Goal: Task Accomplishment & Management: Manage account settings

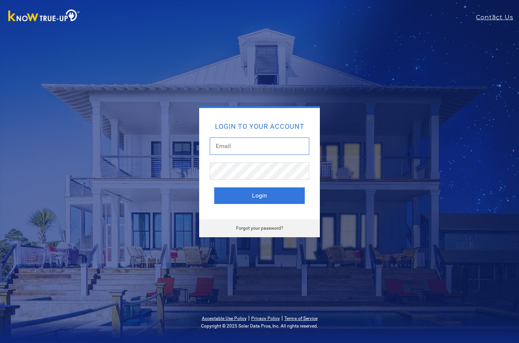
click at [278, 139] on input "text" at bounding box center [260, 145] width 100 height 17
type input "[EMAIL_ADDRESS][DOMAIN_NAME]"
click at [278, 196] on button "Login" at bounding box center [259, 195] width 91 height 17
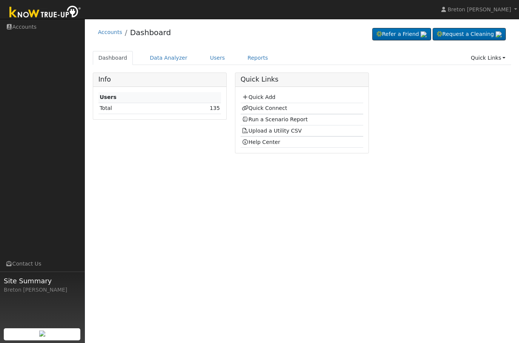
click at [260, 106] on link "Quick Connect" at bounding box center [264, 108] width 45 height 6
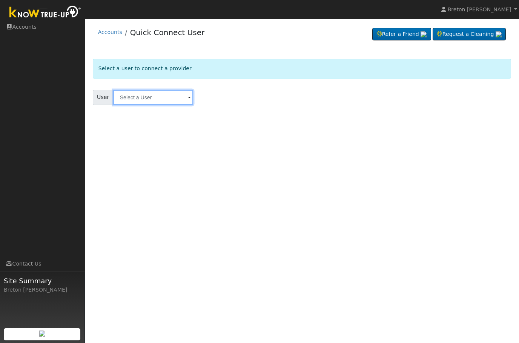
click at [151, 96] on input "text" at bounding box center [153, 97] width 80 height 15
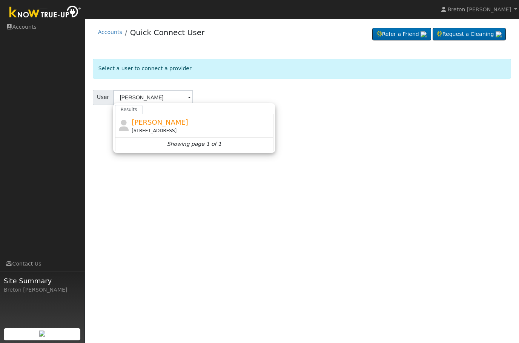
click at [149, 120] on span "Andrew Strambi" at bounding box center [160, 122] width 57 height 8
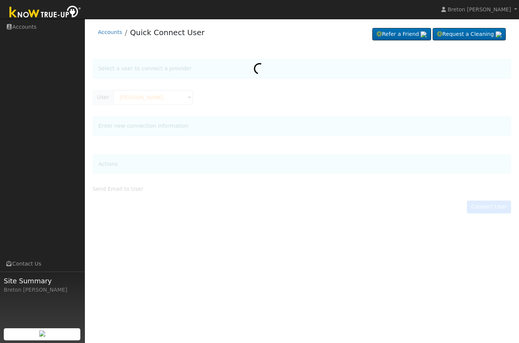
type input "Andrew Strambi"
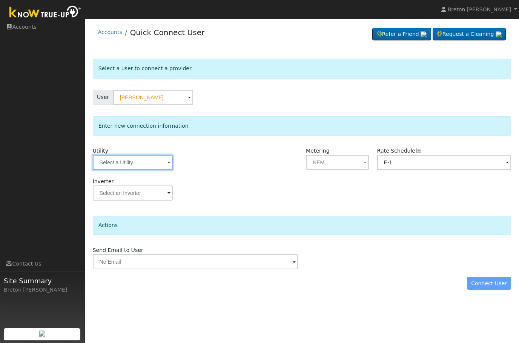
click at [121, 158] on input "text" at bounding box center [133, 162] width 80 height 15
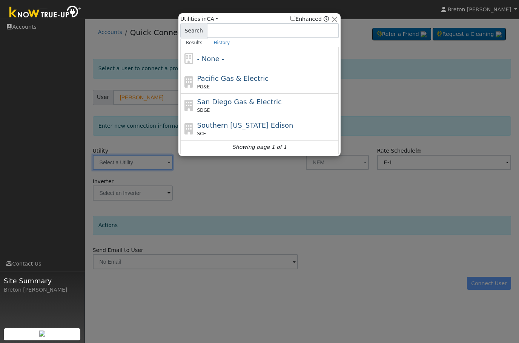
click at [215, 79] on span "Pacific Gas & Electric" at bounding box center [232, 78] width 71 height 8
type input "PG&E"
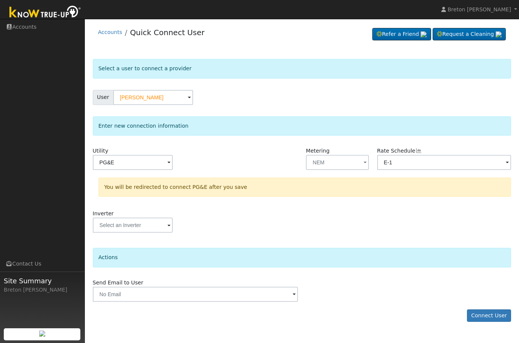
click at [484, 317] on button "Connect User" at bounding box center [489, 315] width 45 height 13
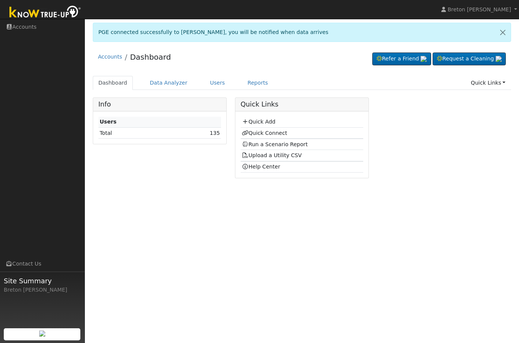
click at [261, 135] on link "Quick Connect" at bounding box center [264, 133] width 45 height 6
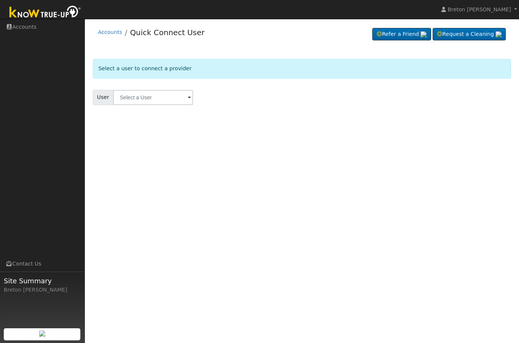
click at [110, 31] on link "Accounts" at bounding box center [110, 32] width 24 height 6
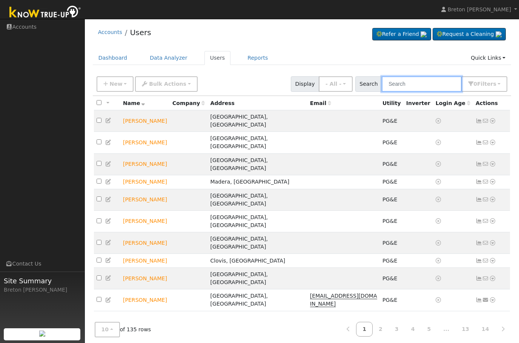
click at [423, 83] on input "text" at bounding box center [422, 83] width 80 height 15
type input "[PERSON_NAME]"
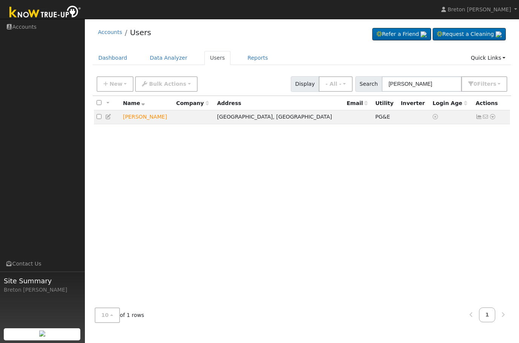
click at [139, 118] on td "[PERSON_NAME]" at bounding box center [146, 117] width 53 height 14
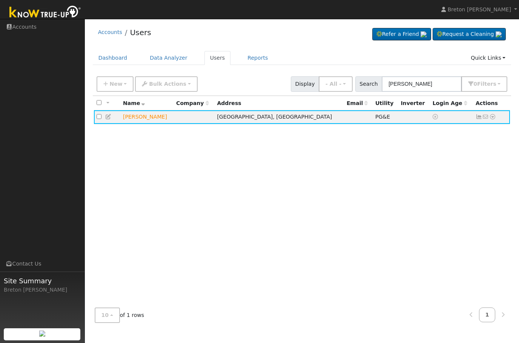
click at [479, 116] on icon at bounding box center [479, 116] width 7 height 5
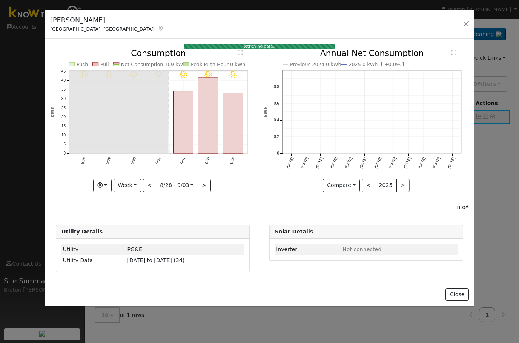
click at [130, 186] on button "Week" at bounding box center [128, 185] width 28 height 13
click at [129, 232] on link "Year" at bounding box center [140, 233] width 52 height 11
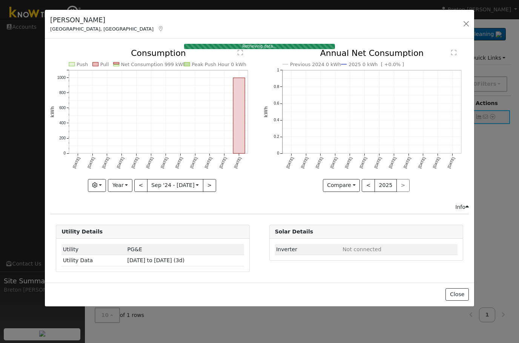
click at [119, 185] on button "Year" at bounding box center [120, 185] width 24 height 13
click at [212, 212] on div "Retrieving data... Issue History Date By Flag Comment Type No Issue History Pus…" at bounding box center [259, 159] width 429 height 243
click at [211, 191] on button ">" at bounding box center [209, 185] width 13 height 13
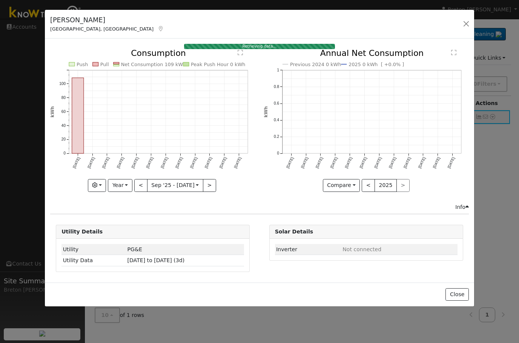
click at [139, 185] on button "<" at bounding box center [140, 185] width 13 height 13
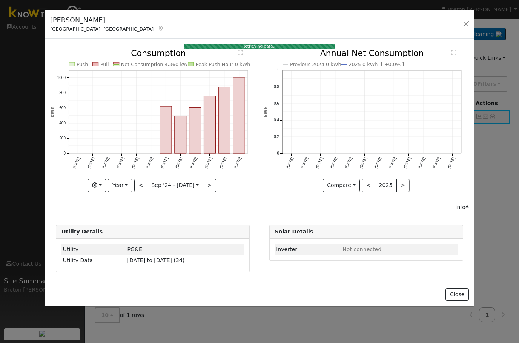
click at [211, 186] on button ">" at bounding box center [209, 185] width 13 height 13
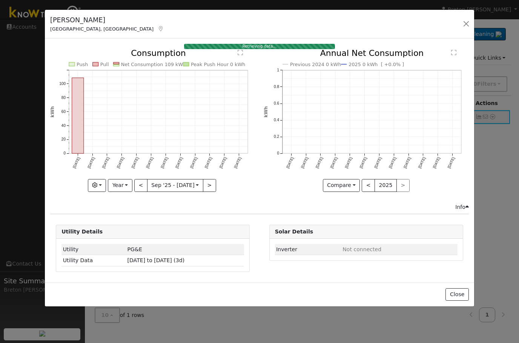
click at [141, 186] on button "<" at bounding box center [140, 185] width 13 height 13
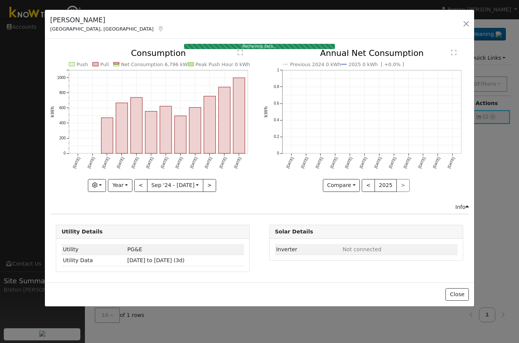
click at [210, 190] on button ">" at bounding box center [209, 185] width 13 height 13
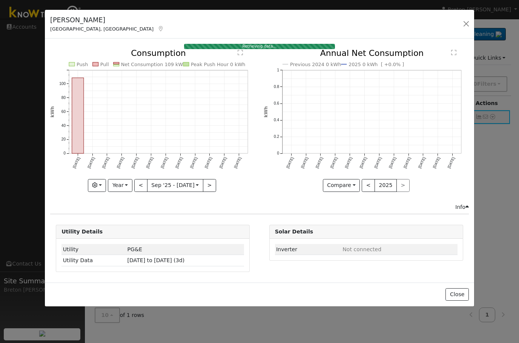
click at [142, 185] on button "<" at bounding box center [140, 185] width 13 height 13
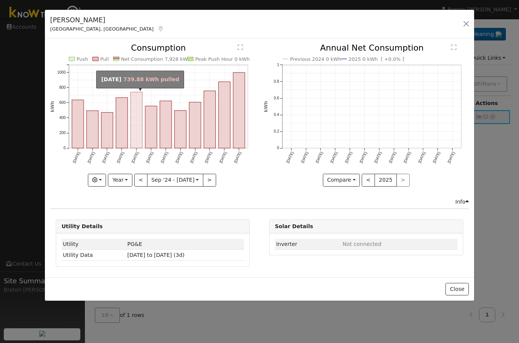
click at [136, 137] on rect "onclick=""" at bounding box center [137, 120] width 12 height 56
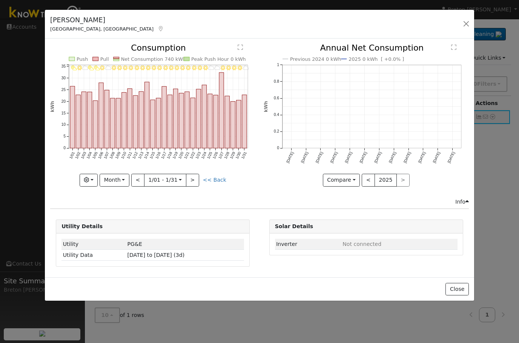
click at [114, 178] on button "Month" at bounding box center [115, 180] width 30 height 13
click at [124, 227] on link "Year" at bounding box center [126, 227] width 52 height 11
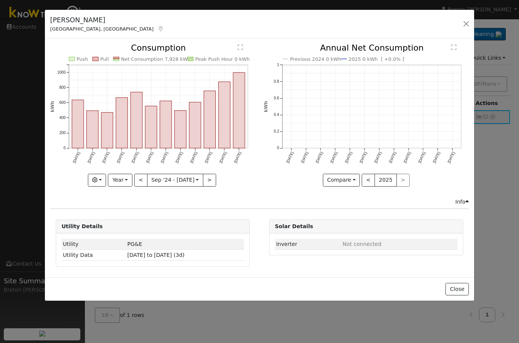
click at [125, 181] on button "Year" at bounding box center [120, 180] width 24 height 13
click at [139, 218] on link "Month" at bounding box center [134, 216] width 52 height 11
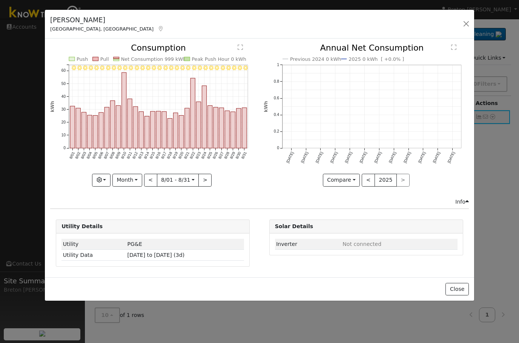
click at [152, 178] on button "<" at bounding box center [150, 180] width 13 height 13
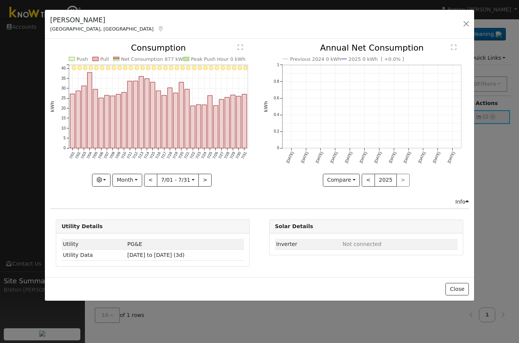
click at [155, 182] on button "<" at bounding box center [150, 180] width 13 height 13
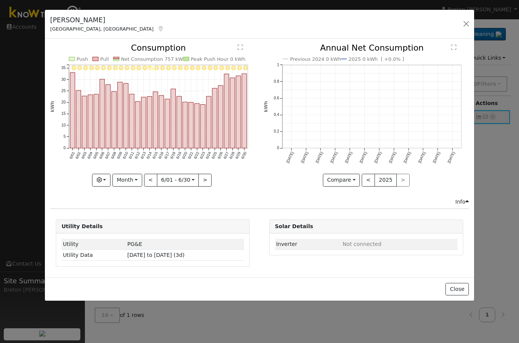
click at [157, 184] on body "Breton [PERSON_NAME] Breton [PERSON_NAME] Profile Help Center Terms Of Service …" at bounding box center [259, 181] width 519 height 324
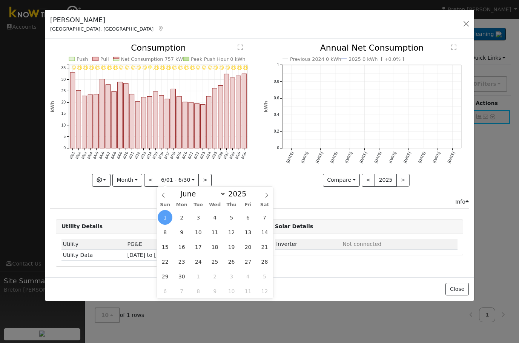
click at [157, 180] on input "[DATE]" at bounding box center [178, 180] width 42 height 12
click at [150, 177] on button "<" at bounding box center [150, 180] width 13 height 13
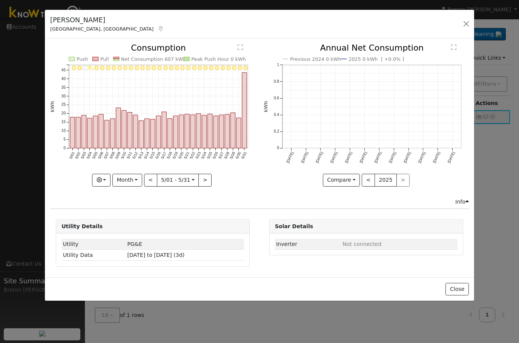
click at [154, 181] on button "<" at bounding box center [150, 180] width 13 height 13
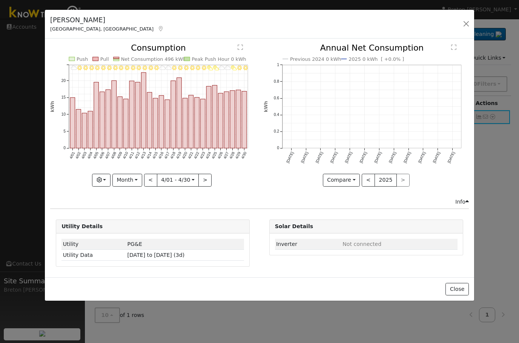
click at [154, 179] on button "<" at bounding box center [150, 180] width 13 height 13
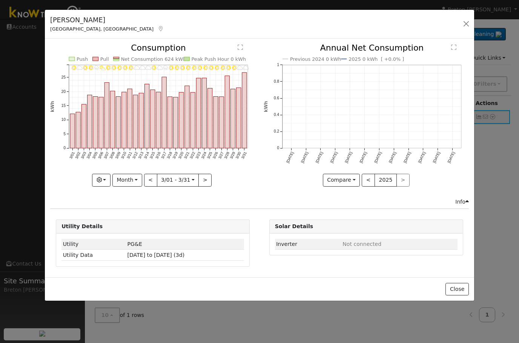
click at [155, 179] on button "<" at bounding box center [150, 180] width 13 height 13
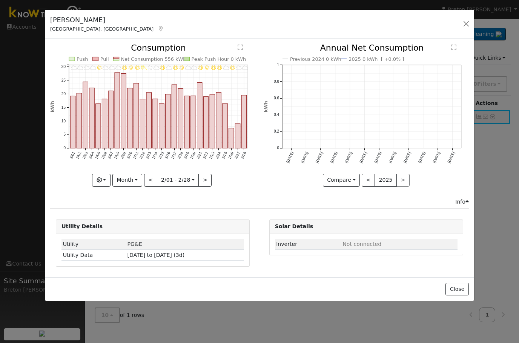
click at [152, 180] on button "<" at bounding box center [150, 180] width 13 height 13
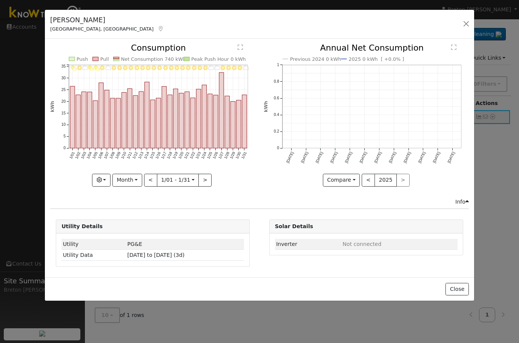
click at [208, 181] on button ">" at bounding box center [204, 180] width 13 height 13
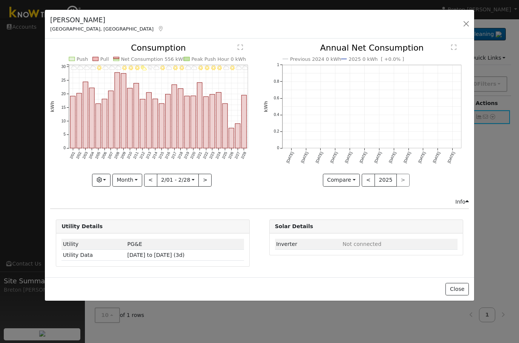
click at [205, 177] on button ">" at bounding box center [204, 180] width 13 height 13
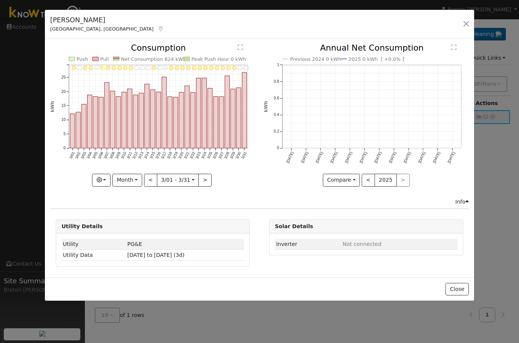
click at [206, 183] on button ">" at bounding box center [204, 180] width 13 height 13
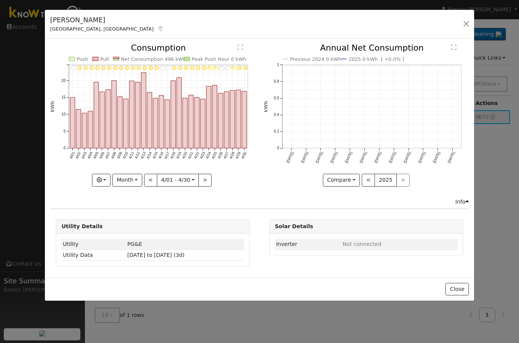
click at [209, 181] on button ">" at bounding box center [204, 180] width 13 height 13
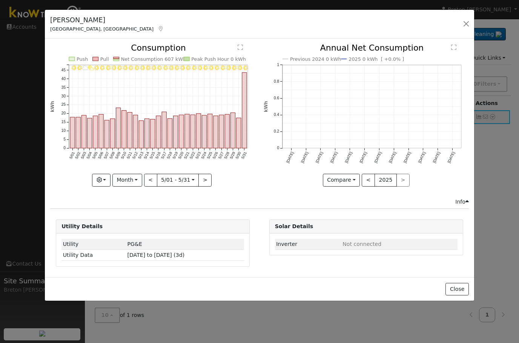
click at [204, 178] on button ">" at bounding box center [204, 180] width 13 height 13
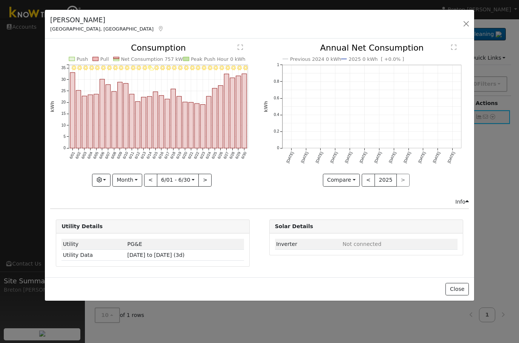
click at [207, 181] on button ">" at bounding box center [204, 180] width 13 height 13
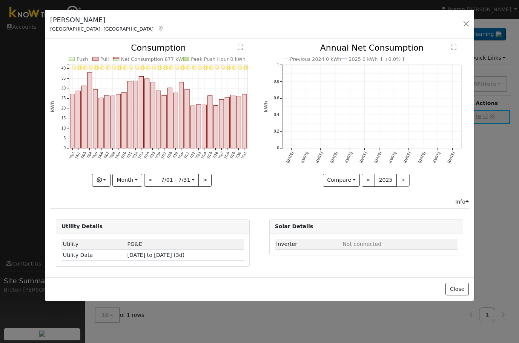
click at [149, 177] on button "<" at bounding box center [150, 180] width 13 height 13
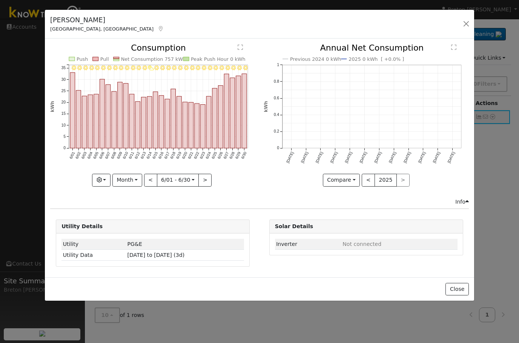
click at [208, 178] on button ">" at bounding box center [204, 180] width 13 height 13
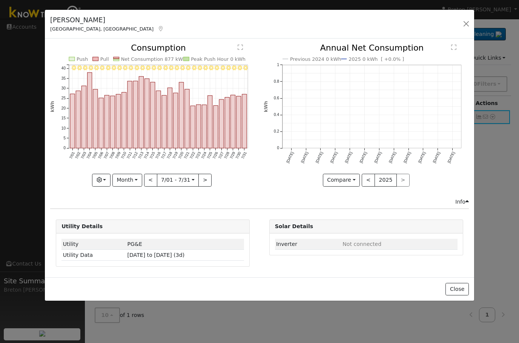
click at [201, 181] on button ">" at bounding box center [204, 180] width 13 height 13
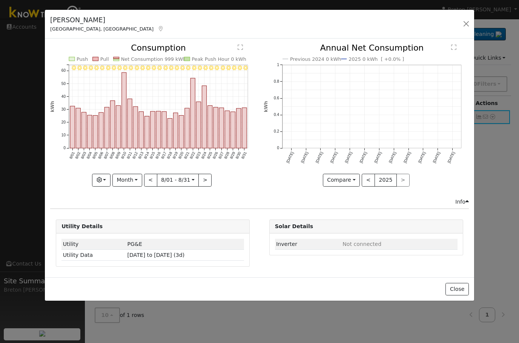
click at [155, 179] on button "<" at bounding box center [150, 180] width 13 height 13
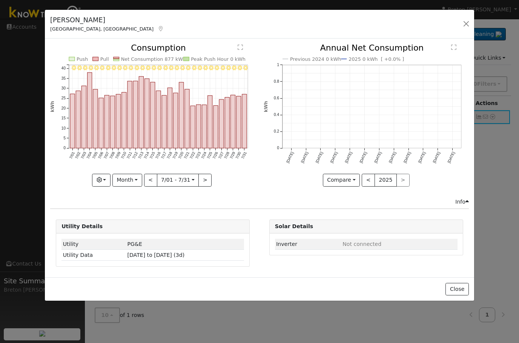
click at [151, 180] on button "<" at bounding box center [150, 180] width 13 height 13
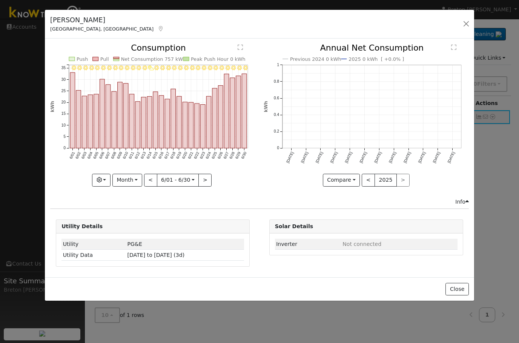
click at [150, 181] on button "<" at bounding box center [150, 180] width 13 height 13
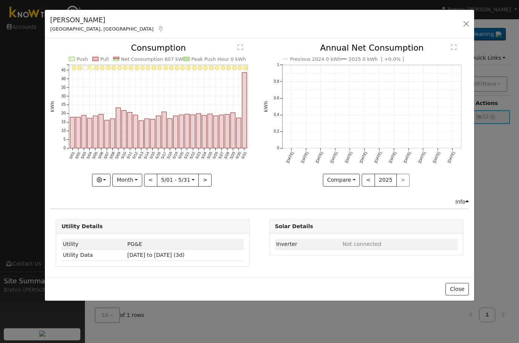
click at [152, 182] on button "<" at bounding box center [150, 180] width 13 height 13
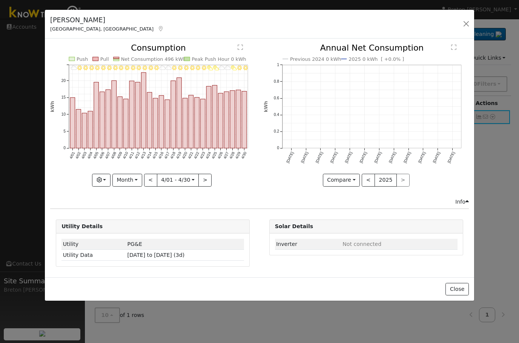
click at [151, 178] on button "<" at bounding box center [150, 180] width 13 height 13
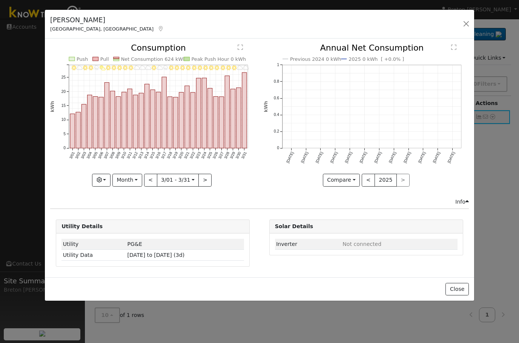
click at [151, 178] on button "<" at bounding box center [150, 180] width 13 height 13
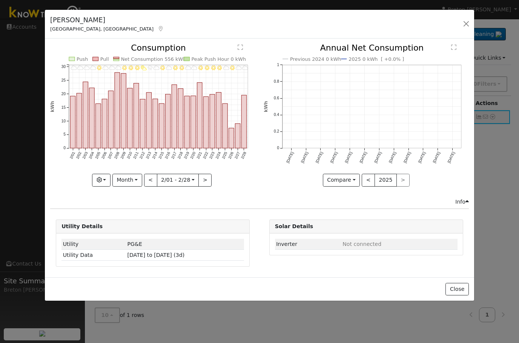
click at [152, 180] on button "<" at bounding box center [150, 180] width 13 height 13
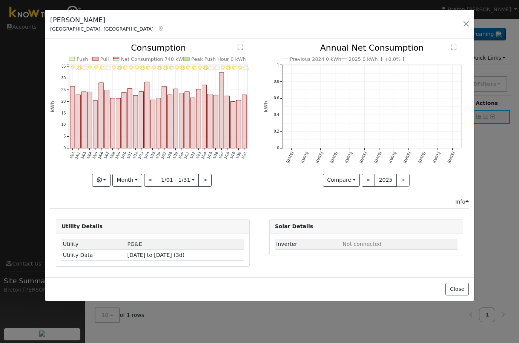
click at [153, 177] on button "<" at bounding box center [150, 180] width 13 height 13
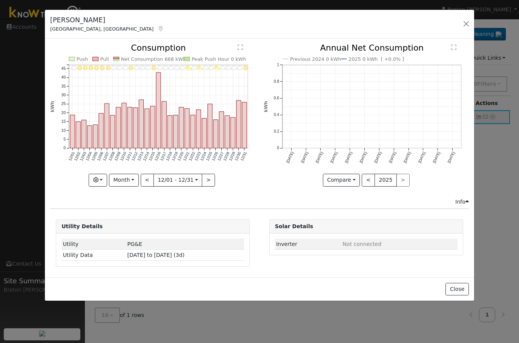
click at [151, 180] on button "<" at bounding box center [147, 180] width 13 height 13
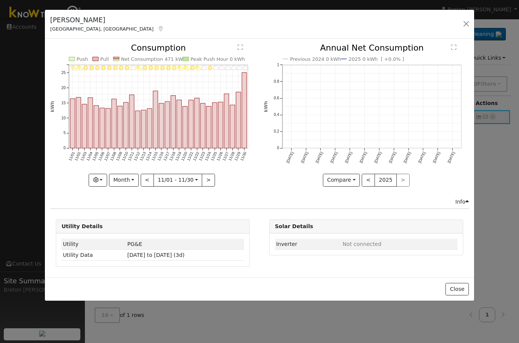
click at [151, 178] on button "<" at bounding box center [147, 180] width 13 height 13
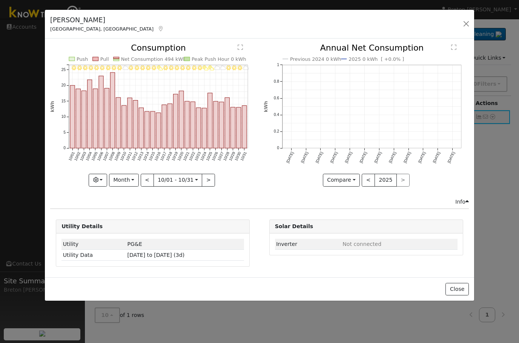
click at [150, 180] on button "<" at bounding box center [147, 180] width 13 height 13
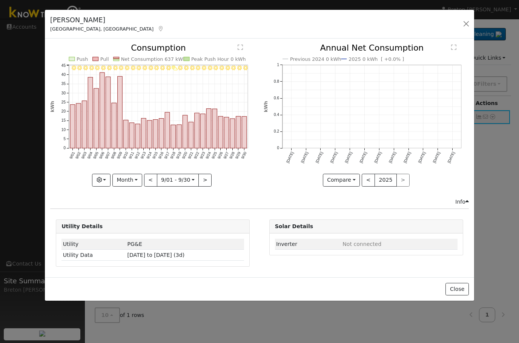
click at [205, 180] on button ">" at bounding box center [204, 180] width 13 height 13
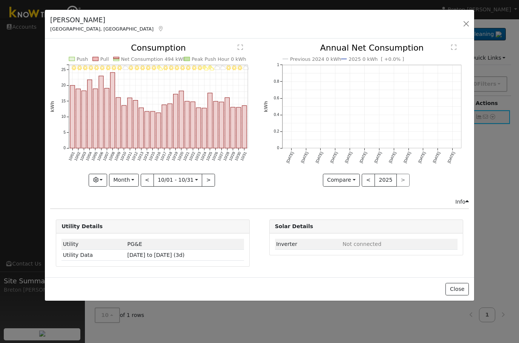
click at [206, 182] on button ">" at bounding box center [208, 180] width 13 height 13
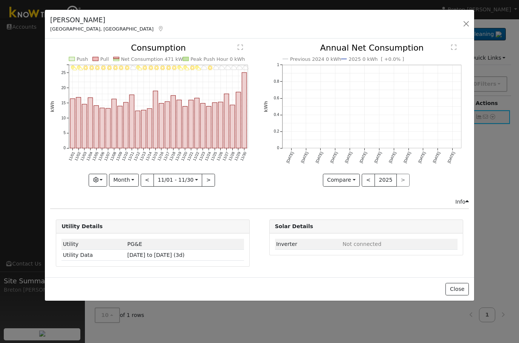
click at [209, 182] on button ">" at bounding box center [208, 180] width 13 height 13
type input "[DATE]"
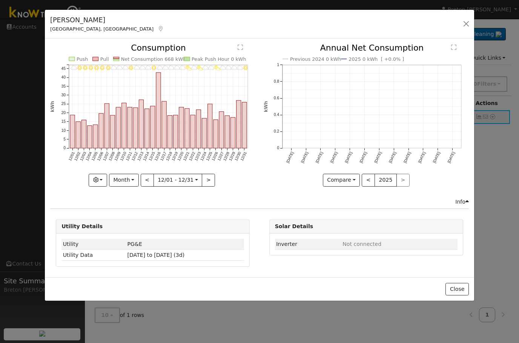
click at [471, 20] on button "button" at bounding box center [466, 23] width 11 height 11
